Goal: Navigation & Orientation: Understand site structure

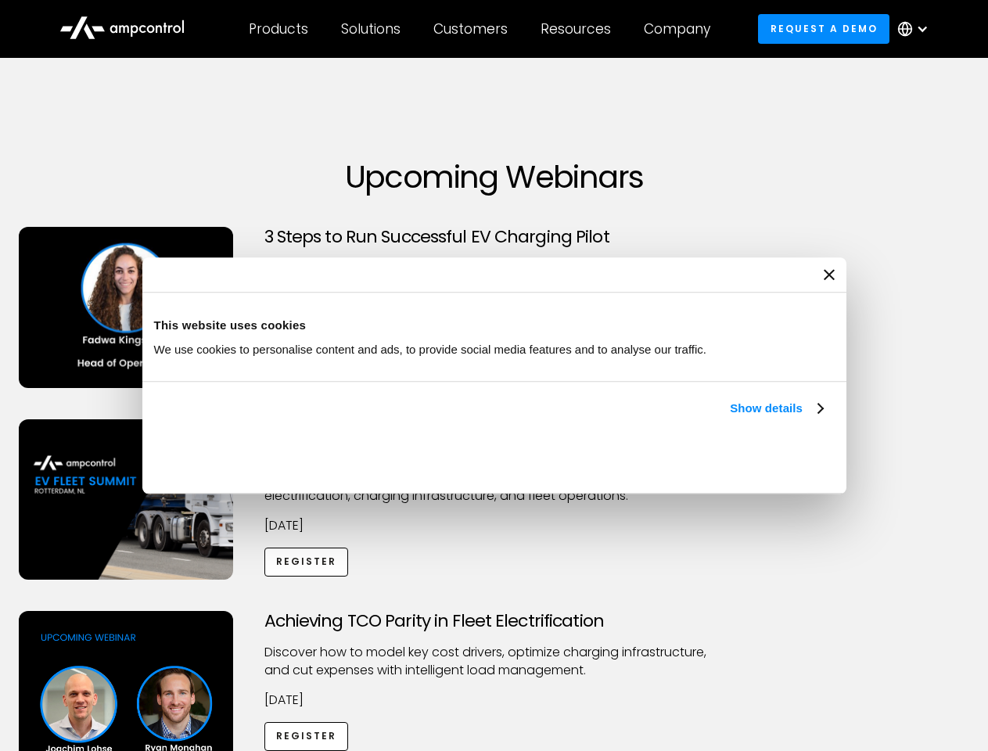
click at [730, 418] on link "Show details" at bounding box center [776, 408] width 92 height 19
click at [0, 0] on div "Necessary cookies help make a website usable by enabling basic functions like p…" at bounding box center [0, 0] width 0 height 0
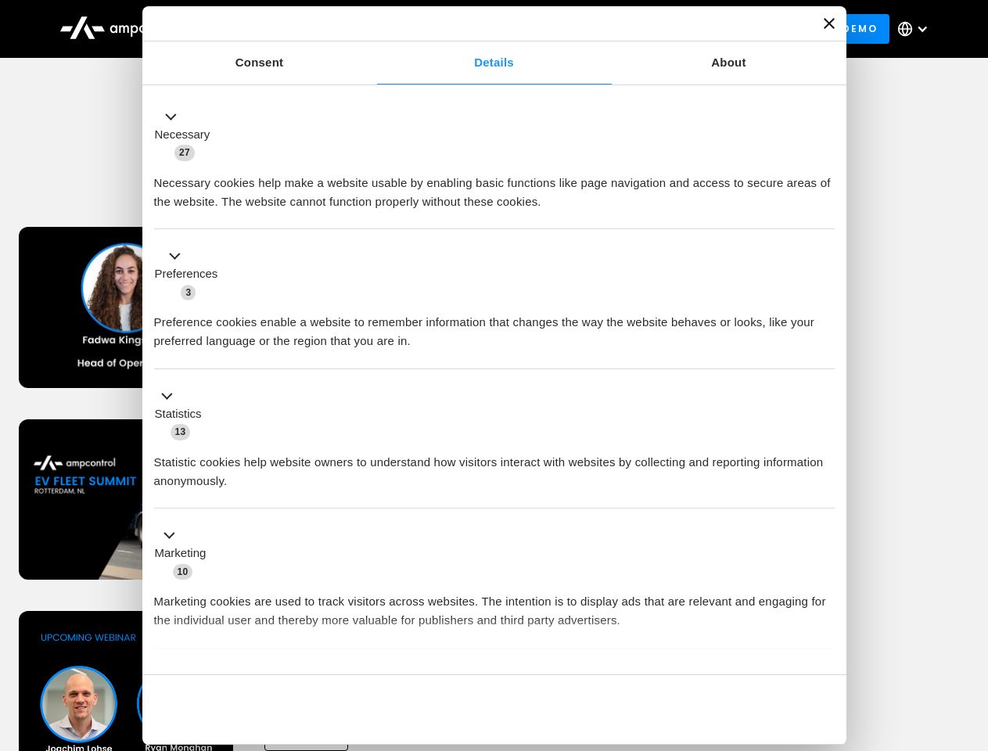
click at [971, 631] on div "Achieving TCO Parity in Fleet Electrification Discover how to model key cost dr…" at bounding box center [494, 734] width 983 height 246
click at [481, 29] on div "Customers" at bounding box center [470, 28] width 74 height 17
click at [278, 29] on div "Products" at bounding box center [278, 28] width 59 height 17
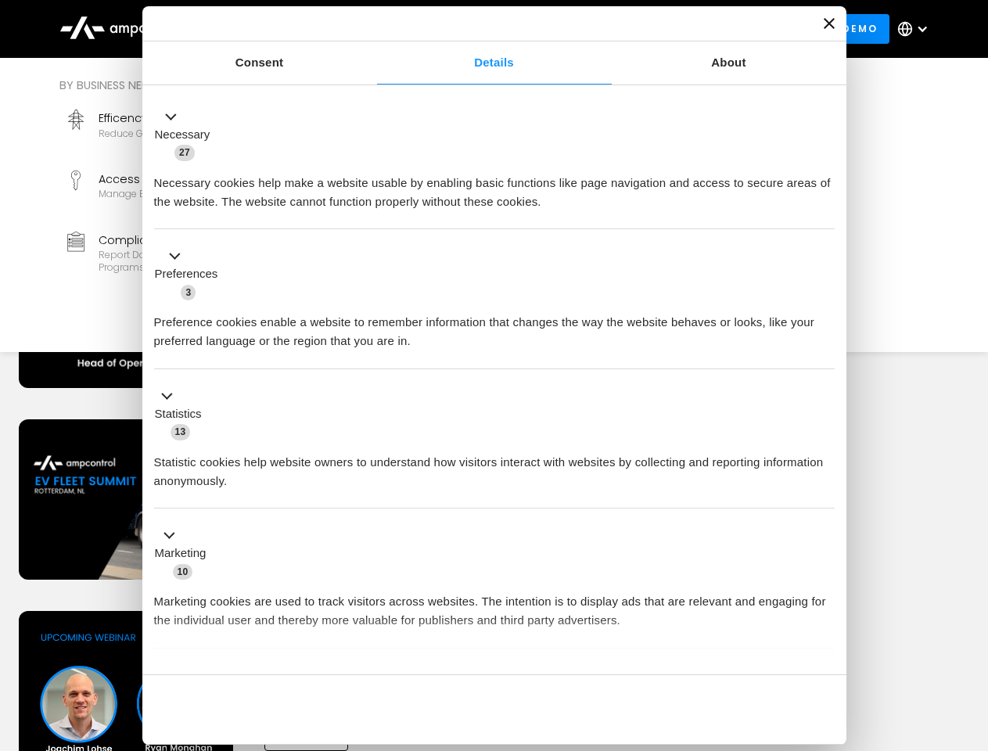
click at [372, 29] on div "Solutions" at bounding box center [370, 28] width 59 height 17
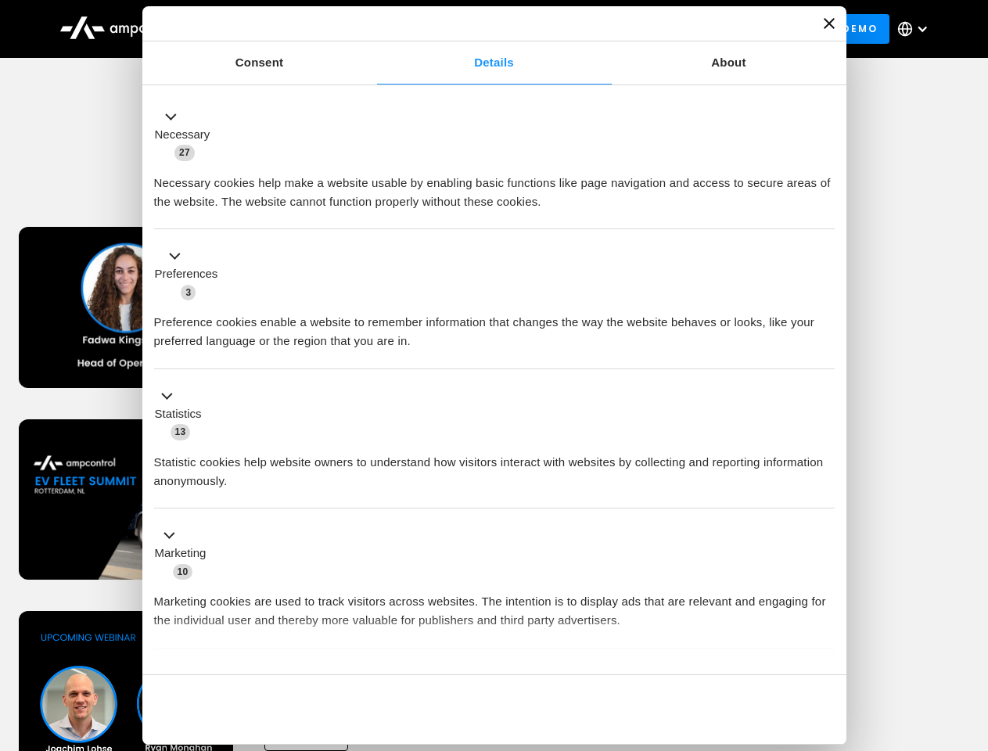
click at [473, 29] on div "Customers" at bounding box center [470, 28] width 74 height 17
click at [579, 29] on div "Resources" at bounding box center [576, 28] width 70 height 17
click at [682, 29] on div "Company" at bounding box center [677, 28] width 67 height 17
click at [917, 29] on div at bounding box center [922, 29] width 13 height 13
